Goal: Information Seeking & Learning: Check status

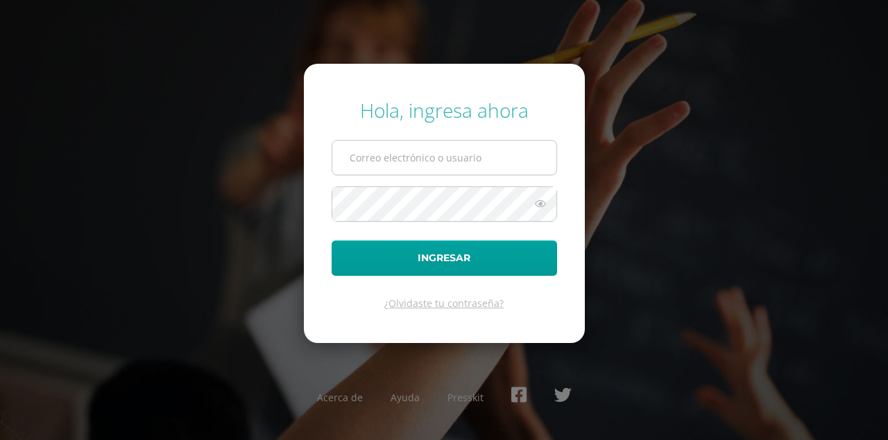
click at [467, 160] on input "text" at bounding box center [444, 158] width 224 height 34
type input "pedagogia@lasallechiquimula.edu.gt"
click at [332, 241] on button "Ingresar" at bounding box center [444, 258] width 225 height 35
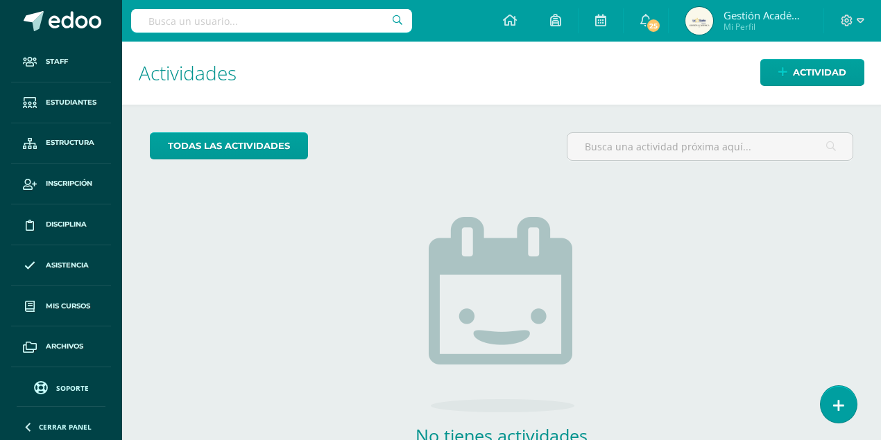
click at [261, 12] on input "text" at bounding box center [271, 21] width 281 height 24
type input "leilany"
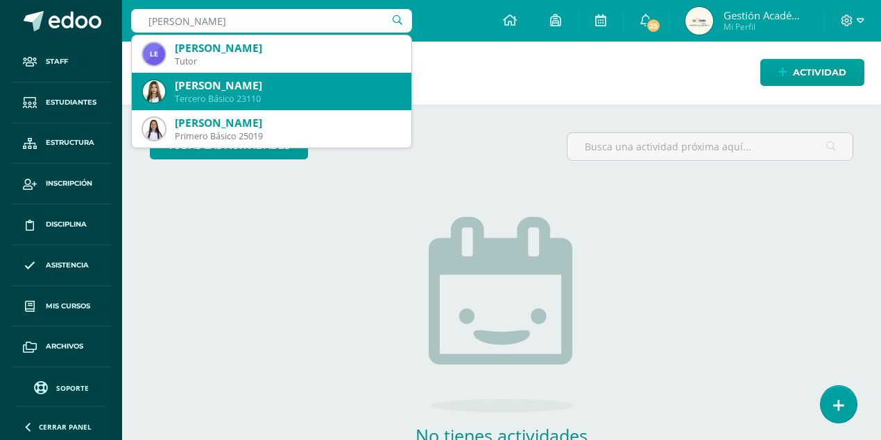
click at [241, 85] on div "Leilany Viridiana Albizures Morales" at bounding box center [287, 85] width 225 height 15
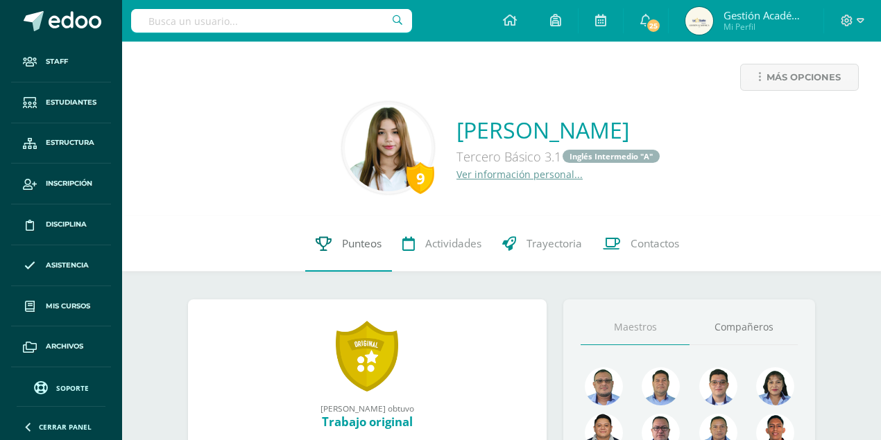
click at [354, 248] on span "Punteos" at bounding box center [362, 244] width 40 height 15
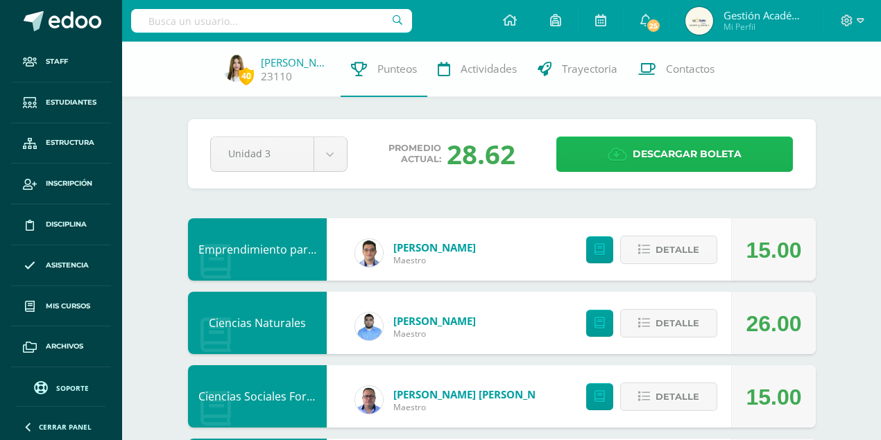
click at [635, 167] on span "Descargar boleta" at bounding box center [687, 154] width 109 height 34
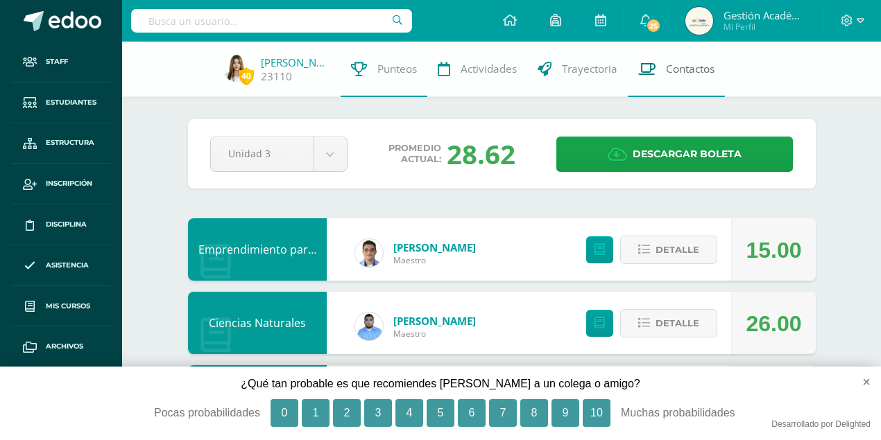
click at [651, 72] on icon at bounding box center [646, 69] width 17 height 15
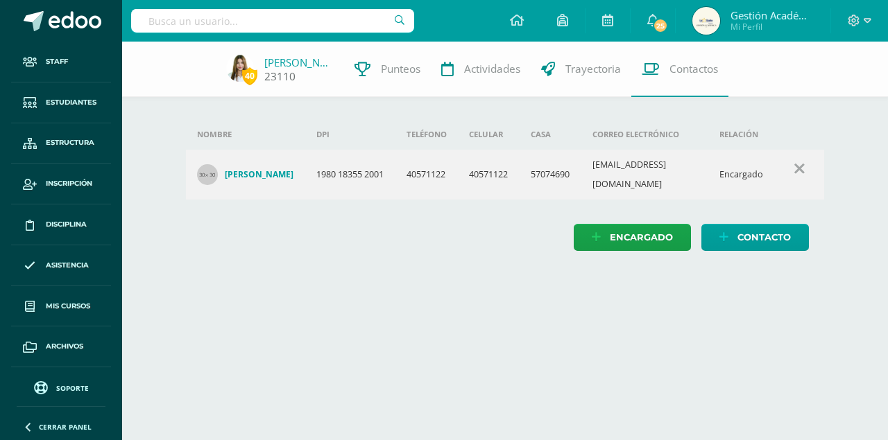
click at [280, 64] on link "[PERSON_NAME]" at bounding box center [298, 62] width 69 height 14
